Goal: Find specific page/section: Find specific page/section

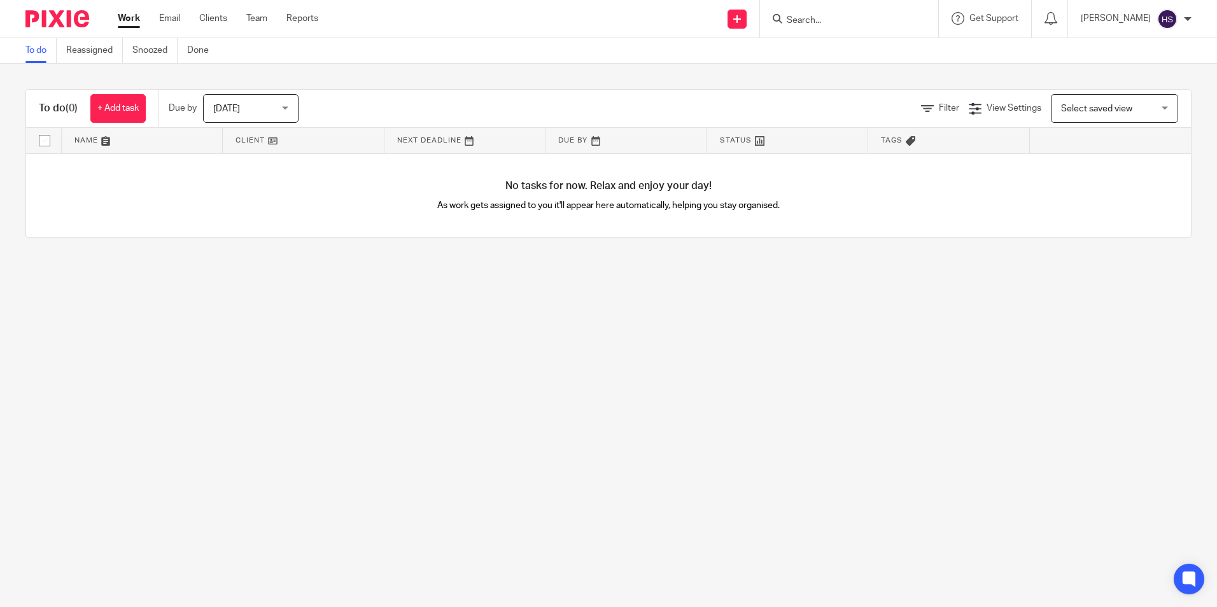
click at [852, 18] on input "Search" at bounding box center [842, 20] width 115 height 11
click at [838, 31] on div at bounding box center [849, 19] width 178 height 38
click at [833, 11] on form at bounding box center [853, 19] width 136 height 16
click at [831, 19] on input "Search" at bounding box center [842, 20] width 115 height 11
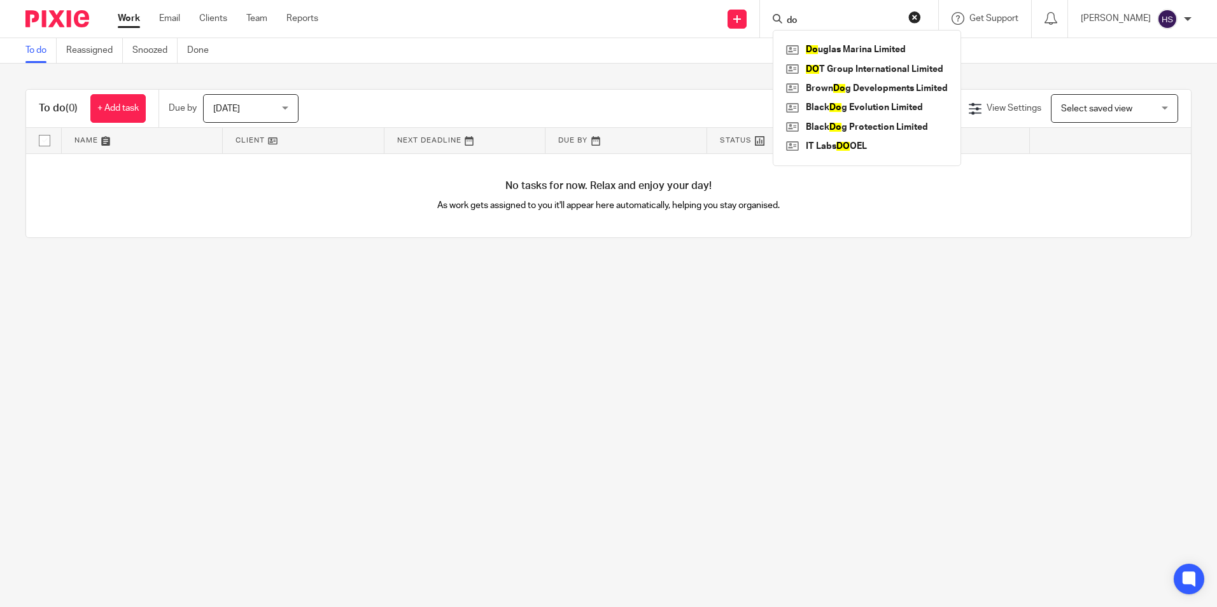
type input "d"
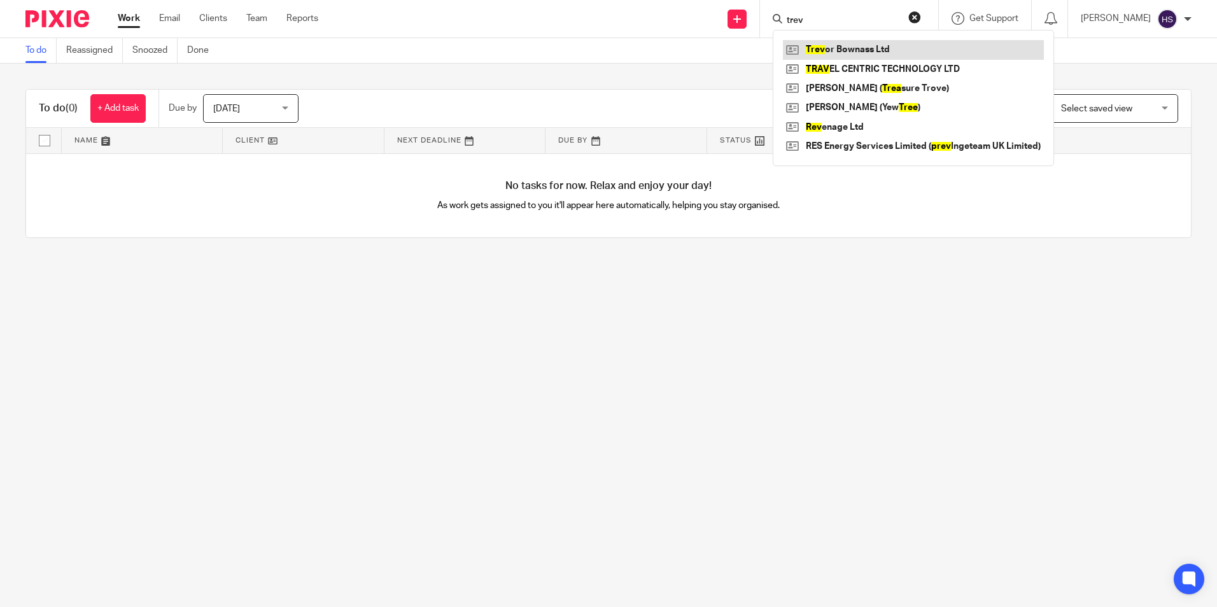
type input "trev"
click at [871, 41] on link at bounding box center [913, 49] width 261 height 19
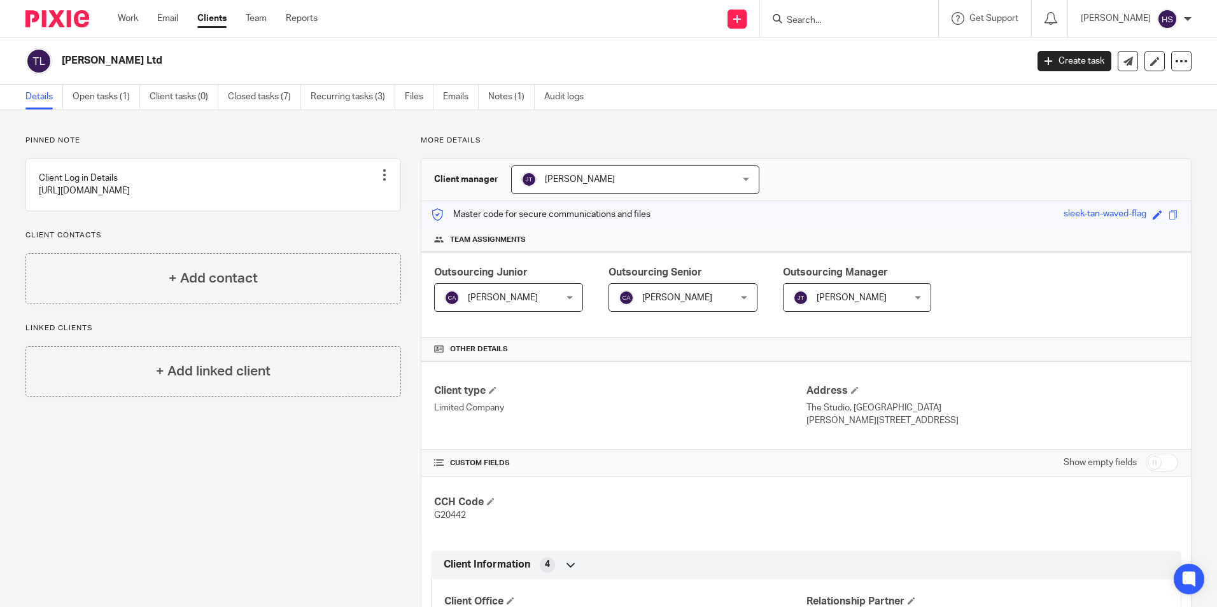
click at [849, 19] on input "Search" at bounding box center [842, 20] width 115 height 11
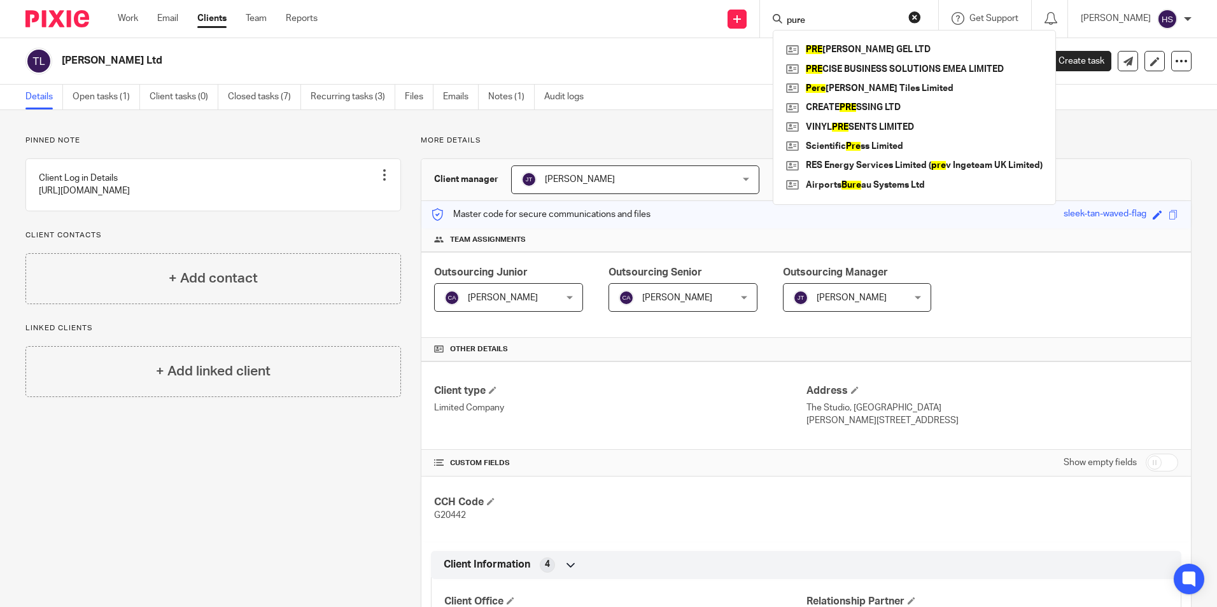
drag, startPoint x: 846, startPoint y: 12, endPoint x: 821, endPoint y: 16, distance: 25.7
click at [822, 15] on form "pure" at bounding box center [853, 19] width 136 height 16
drag, startPoint x: 828, startPoint y: 17, endPoint x: 794, endPoint y: 19, distance: 33.8
click at [794, 19] on div "pure" at bounding box center [847, 19] width 148 height 16
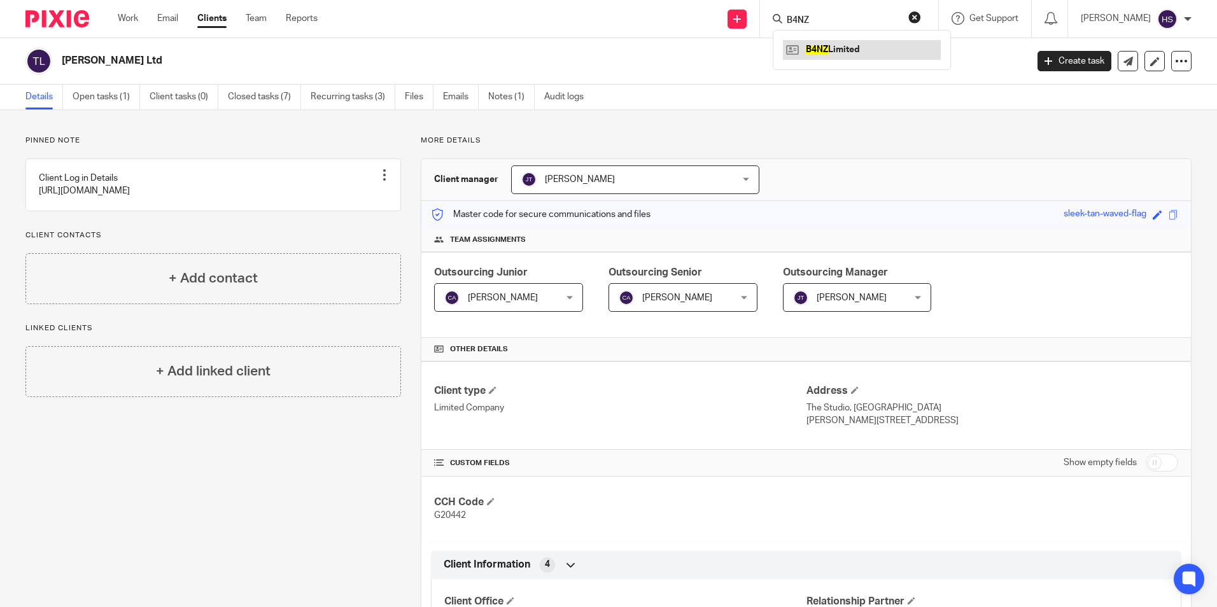
type input "B4NZ"
click at [834, 46] on link at bounding box center [862, 49] width 158 height 19
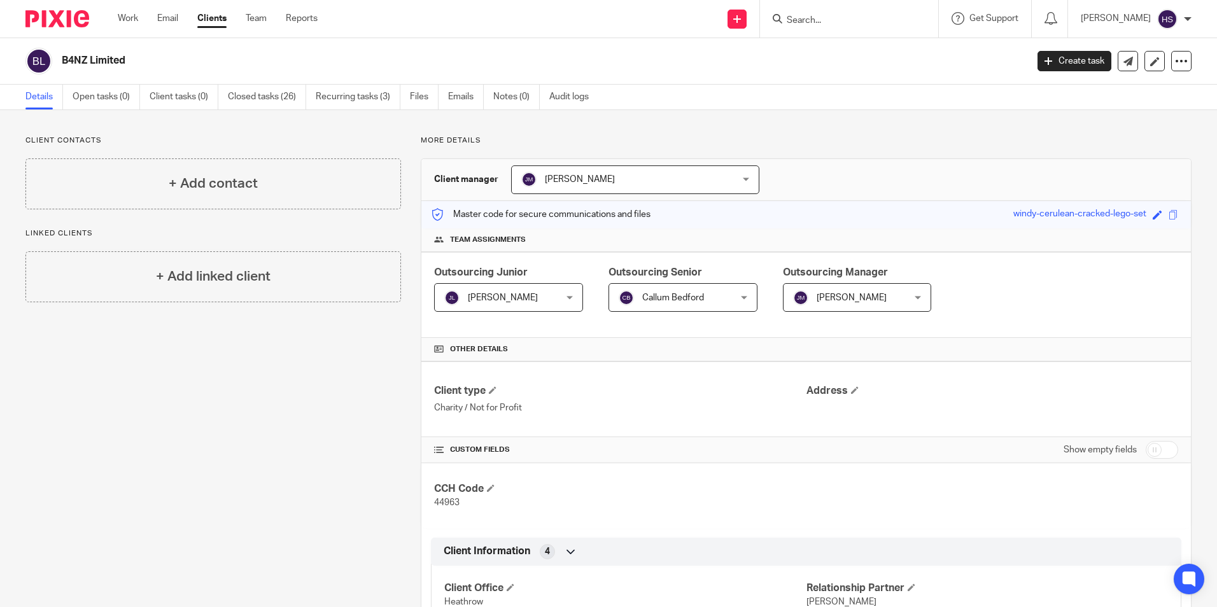
click at [921, 24] on form at bounding box center [853, 19] width 136 height 16
click at [866, 25] on input "Search" at bounding box center [842, 20] width 115 height 11
paste input "GAELIC"
type input "GAELI"
click button "submit" at bounding box center [0, 0] width 0 height 0
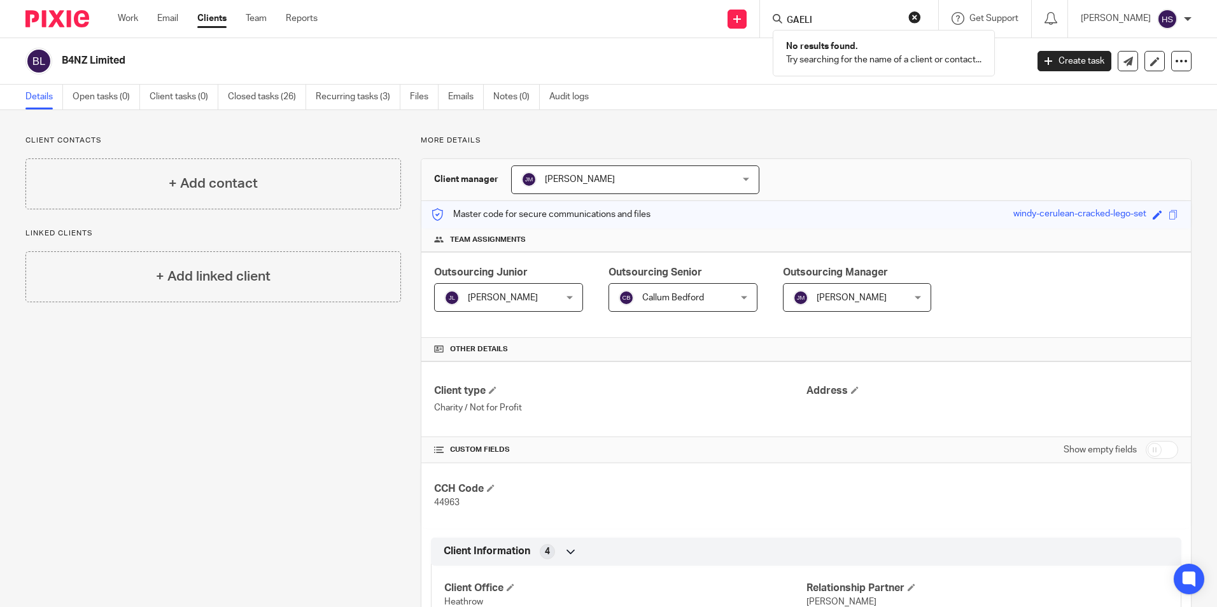
click at [921, 17] on button "reset" at bounding box center [914, 17] width 13 height 13
drag, startPoint x: 788, startPoint y: 19, endPoint x: 856, endPoint y: 1, distance: 70.0
click at [782, 19] on icon at bounding box center [778, 19] width 10 height 10
click at [856, 1] on div at bounding box center [849, 19] width 178 height 38
click at [844, 18] on input "Search" at bounding box center [842, 20] width 115 height 11
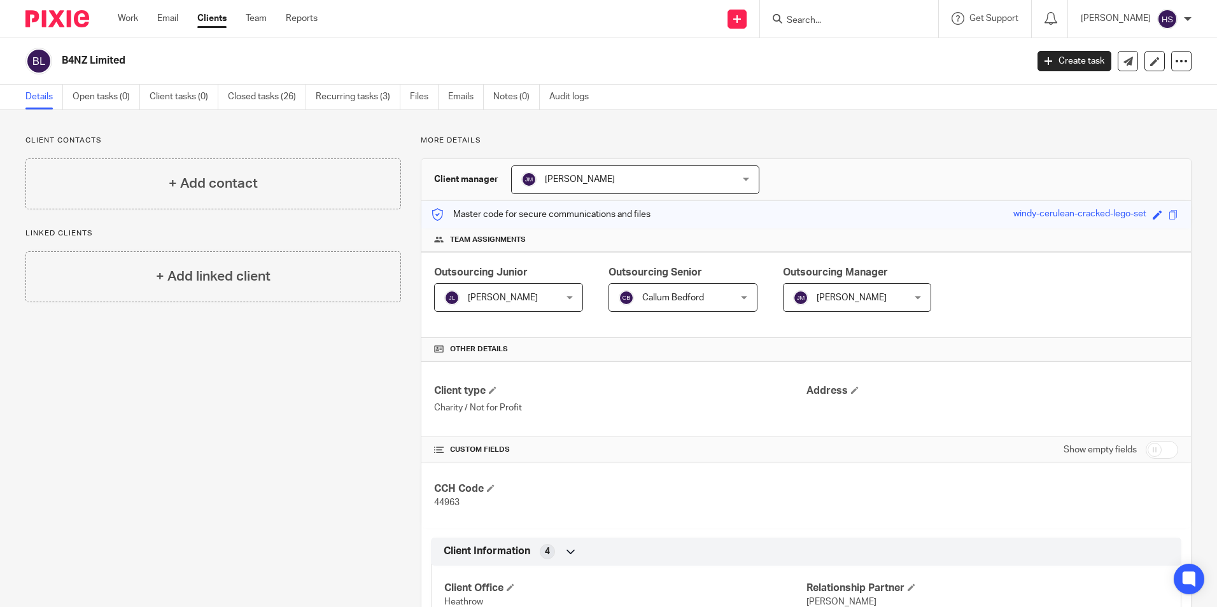
paste input "NOAKES"
type input "NOAKES"
click at [852, 55] on link at bounding box center [869, 49] width 173 height 19
click at [915, 17] on form at bounding box center [853, 19] width 136 height 16
click at [835, 19] on input "Search" at bounding box center [842, 20] width 115 height 11
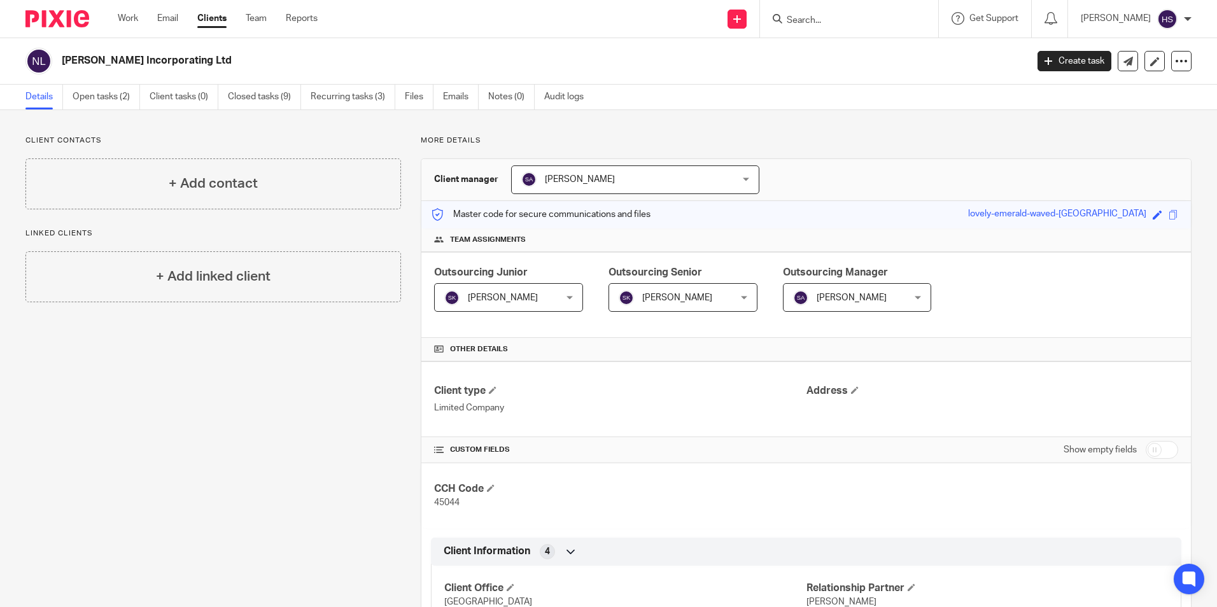
paste input "ABINGDON"
type input "ABINGDON"
click at [921, 19] on button "reset" at bounding box center [914, 17] width 13 height 13
click at [880, 15] on input "Search" at bounding box center [842, 20] width 115 height 11
type input "circle"
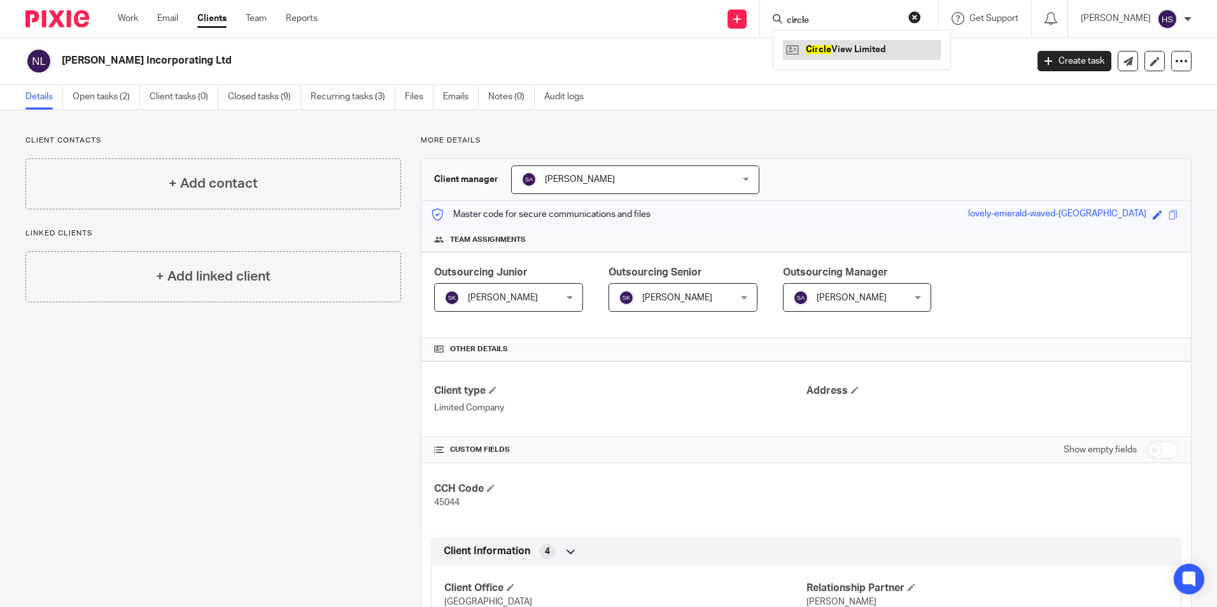
click at [842, 41] on link at bounding box center [862, 49] width 158 height 19
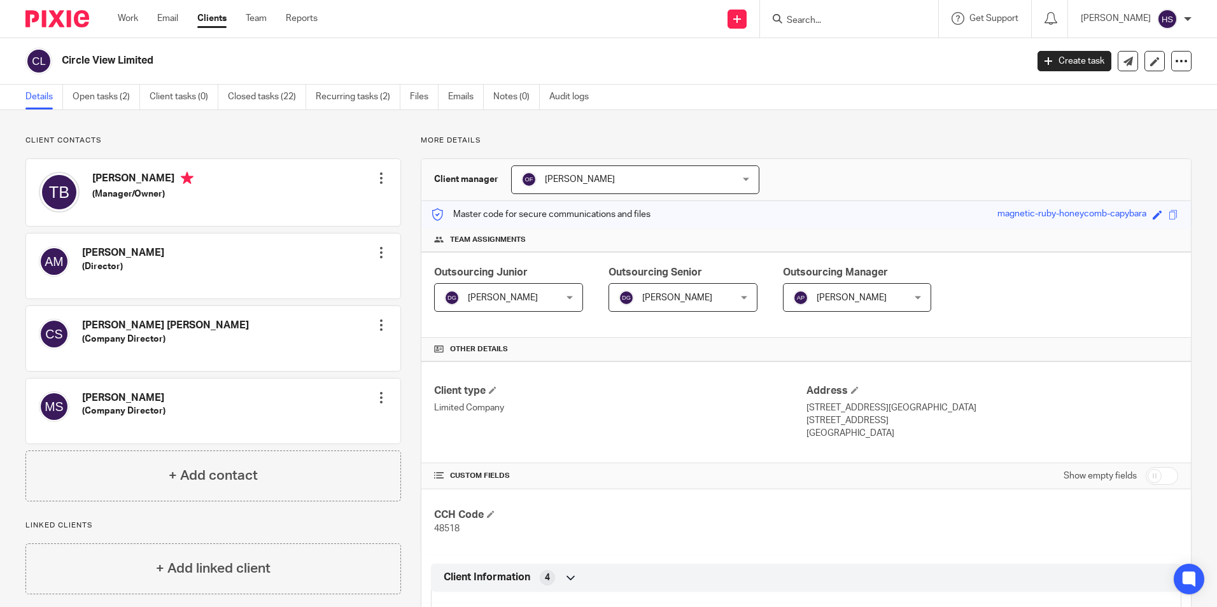
click at [843, 126] on div "Client contacts [PERSON_NAME] (Director) Edit contact Create client from contac…" at bounding box center [608, 571] width 1217 height 923
click at [793, 168] on div "Client manager [PERSON_NAME] [PERSON_NAME] [PERSON_NAME] [PERSON_NAME] [PERSON_…" at bounding box center [806, 180] width 770 height 42
click at [845, 26] on input "Search" at bounding box center [842, 20] width 115 height 11
type input "J"
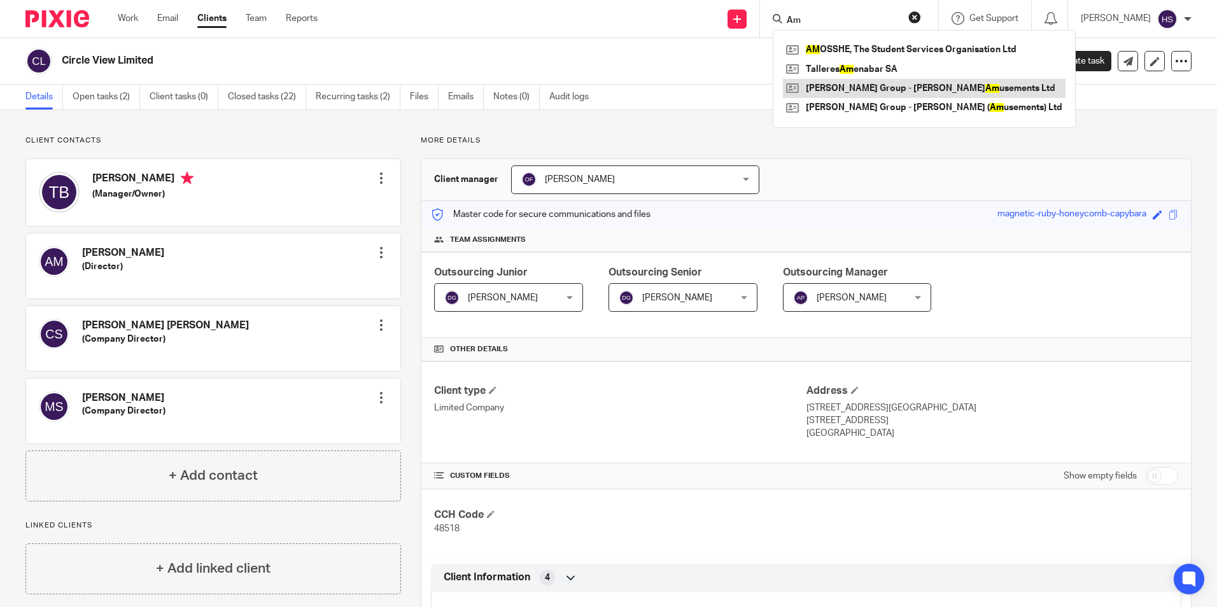
type input "Am"
click at [866, 93] on link at bounding box center [924, 88] width 283 height 19
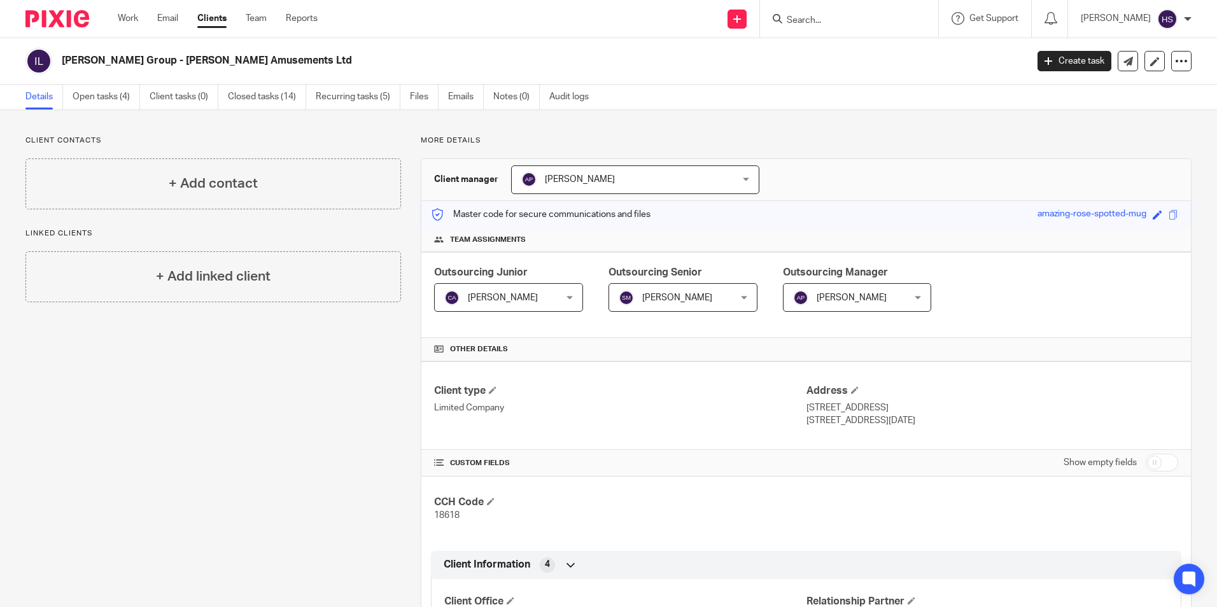
click at [904, 13] on form at bounding box center [853, 19] width 136 height 16
click at [853, 28] on div at bounding box center [849, 19] width 178 height 38
click at [838, 18] on input "Search" at bounding box center [842, 20] width 115 height 11
type input "fashion"
